Goal: Check status: Check status

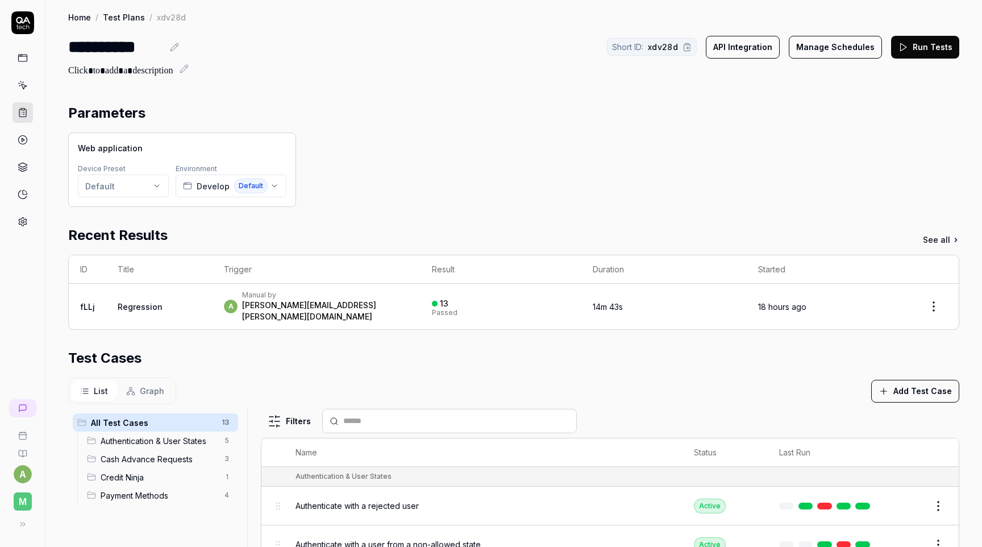
scroll to position [194, 0]
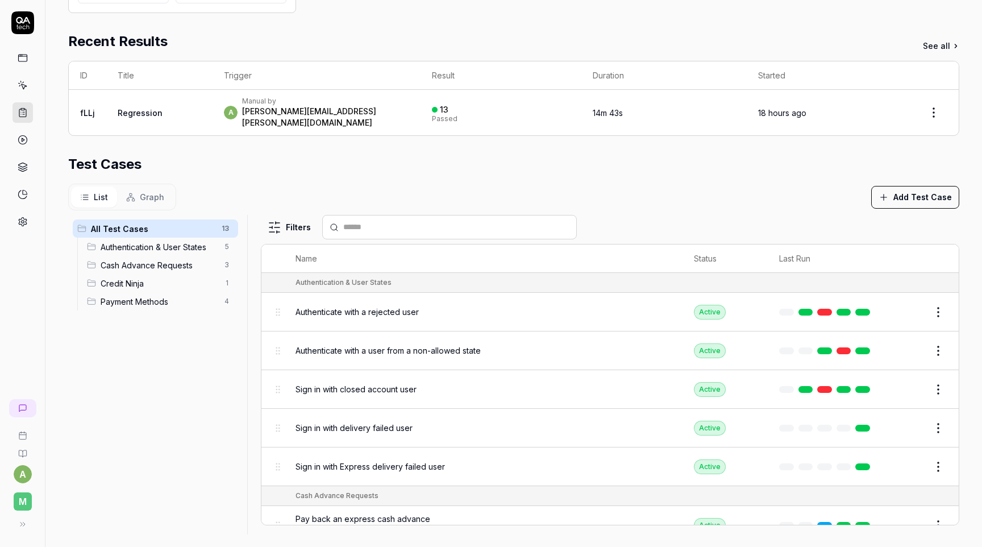
click at [126, 111] on link "Regression" at bounding box center [140, 113] width 45 height 10
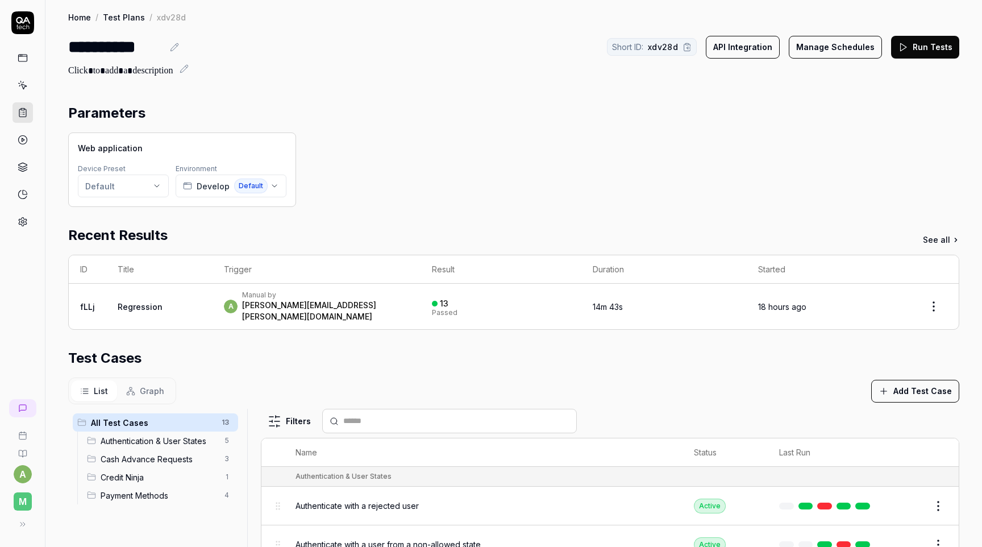
click at [914, 50] on button "Run Tests" at bounding box center [925, 47] width 68 height 23
click at [19, 109] on icon at bounding box center [22, 113] width 7 height 8
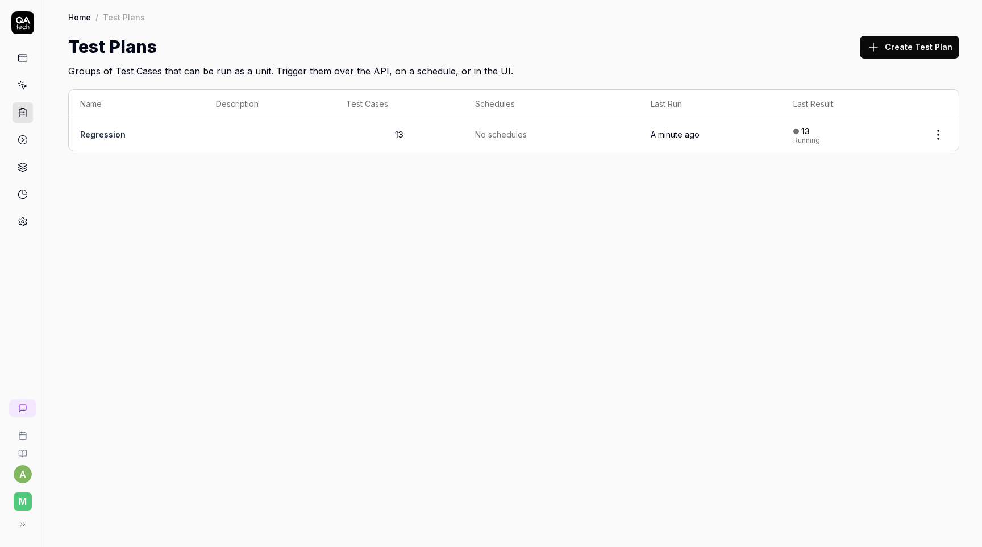
click at [110, 132] on link "Regression" at bounding box center [102, 135] width 45 height 10
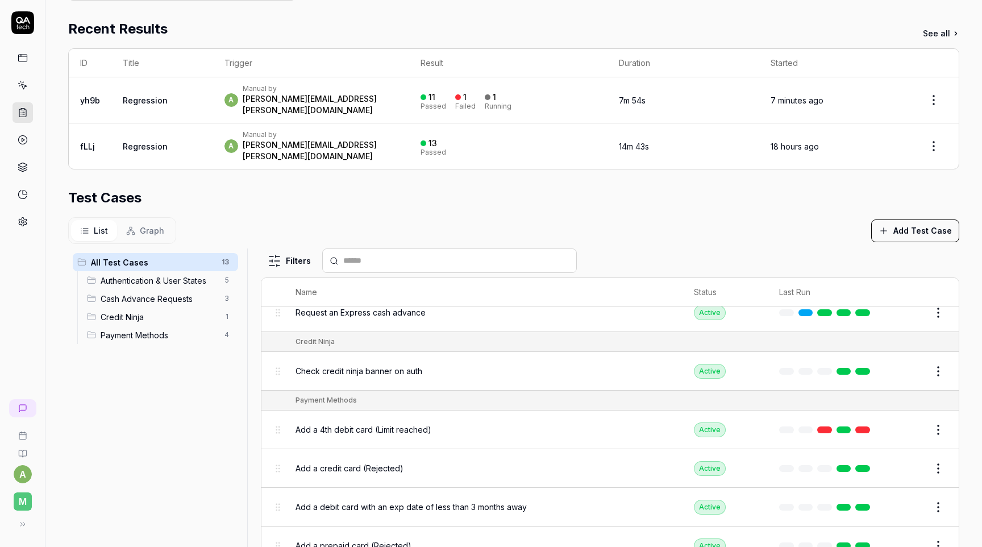
scroll to position [231, 0]
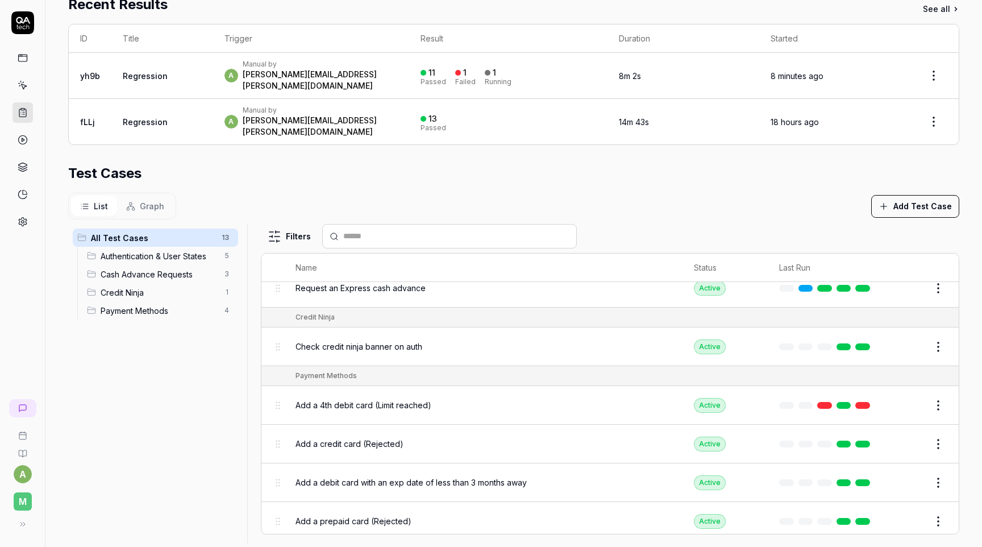
click at [863, 402] on link at bounding box center [862, 405] width 15 height 7
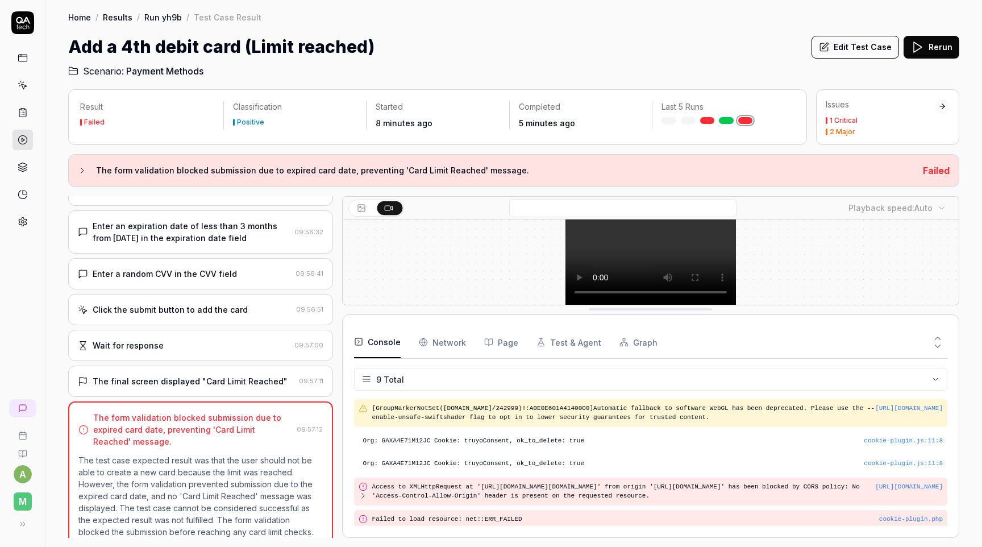
scroll to position [117, 0]
click at [86, 169] on icon at bounding box center [82, 170] width 9 height 9
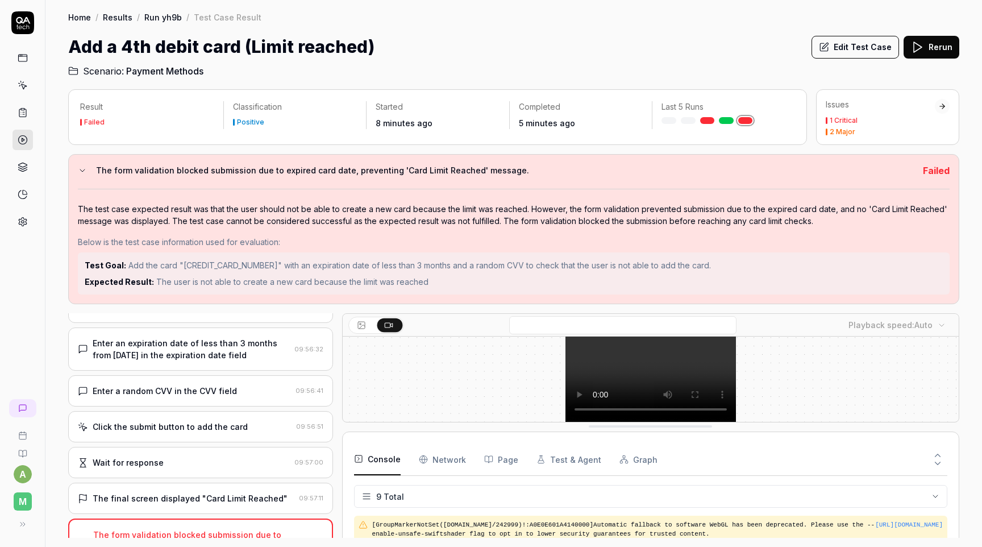
click at [84, 169] on icon at bounding box center [82, 170] width 5 height 2
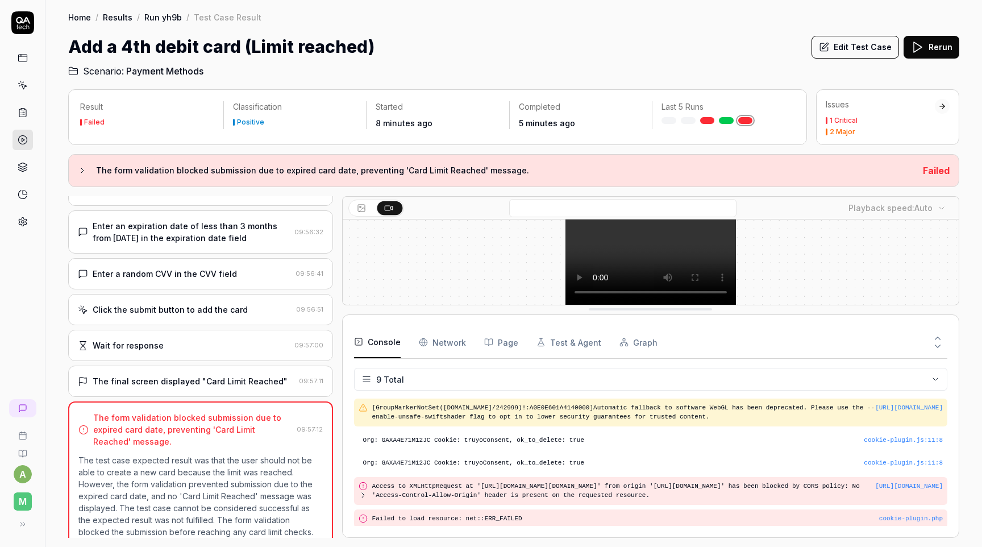
click at [343, 74] on h2 "Scenario: Payment Methods" at bounding box center [513, 69] width 891 height 18
